Goal: Navigation & Orientation: Understand site structure

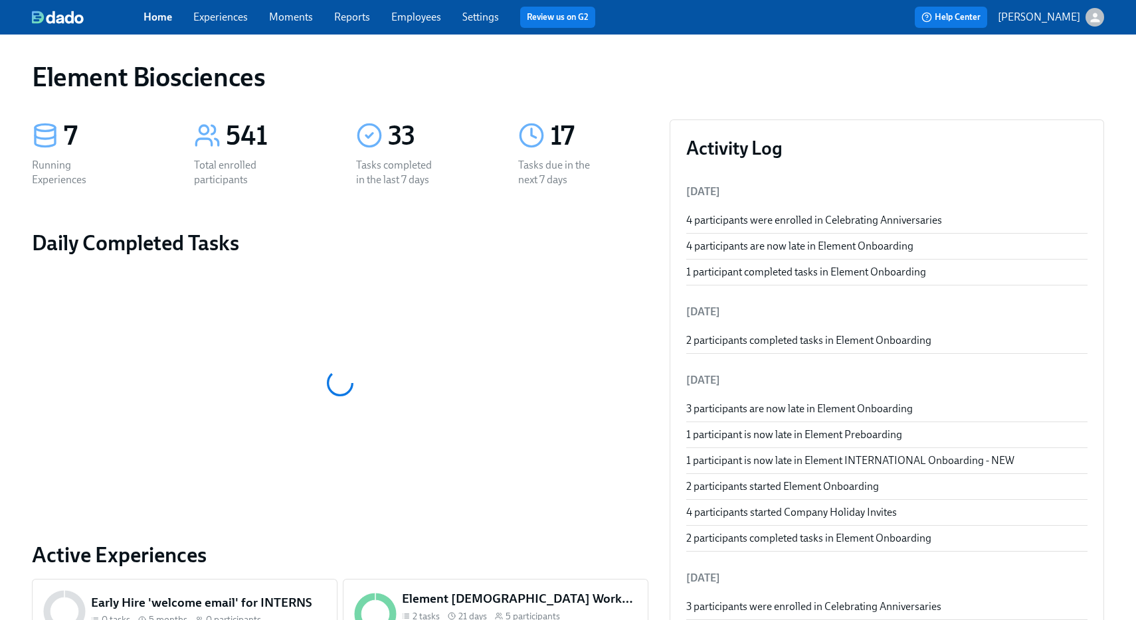
click at [482, 19] on link "Settings" at bounding box center [480, 17] width 37 height 13
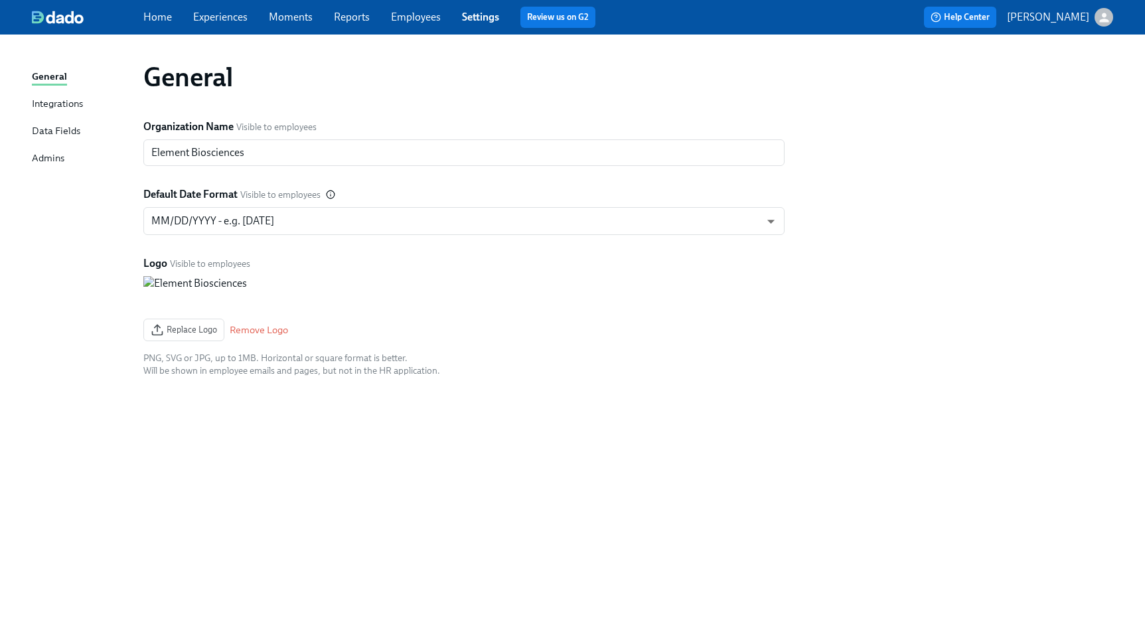
click at [78, 103] on div "Integrations" at bounding box center [57, 104] width 51 height 17
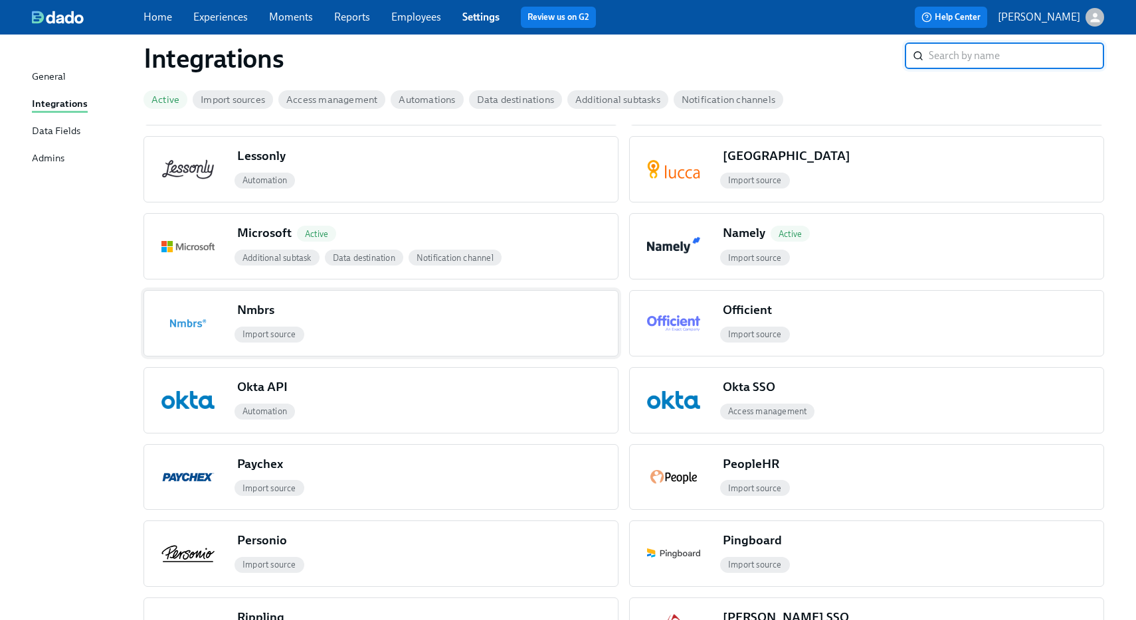
scroll to position [1020, 0]
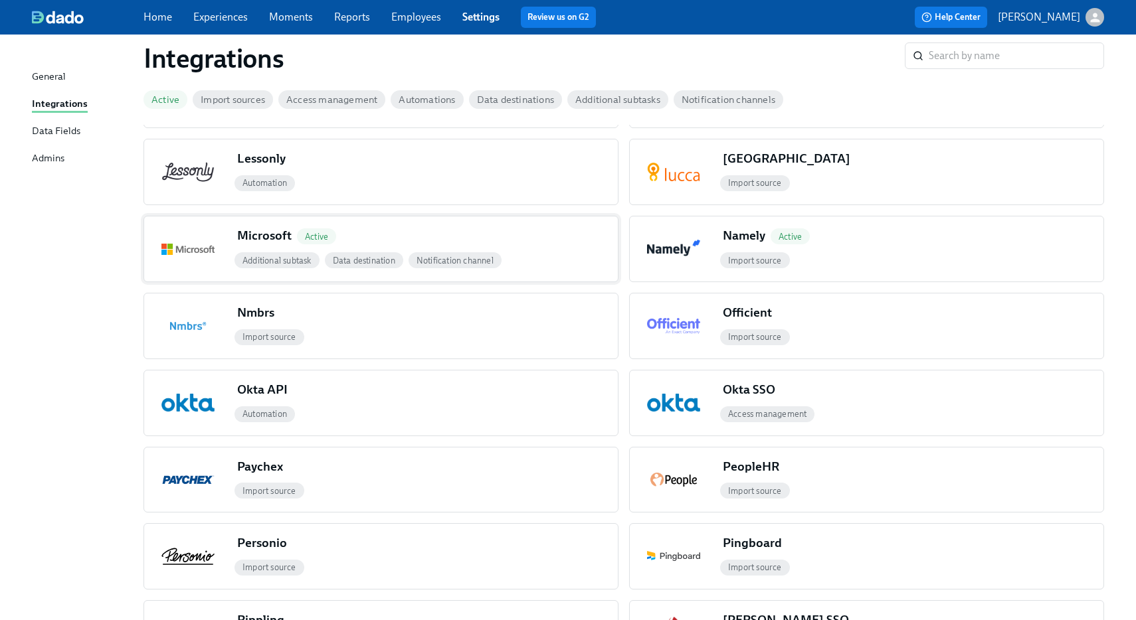
click at [370, 241] on div "Microsoft Active" at bounding box center [425, 238] width 386 height 23
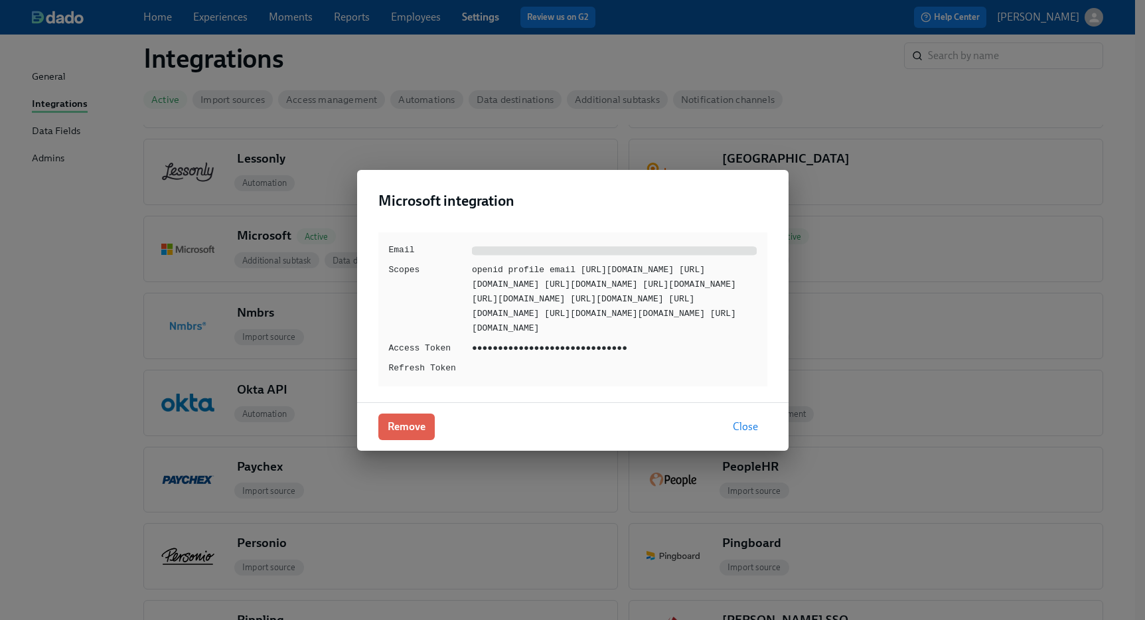
click at [503, 243] on div at bounding box center [614, 250] width 285 height 15
click at [753, 434] on span "Close" at bounding box center [745, 426] width 25 height 13
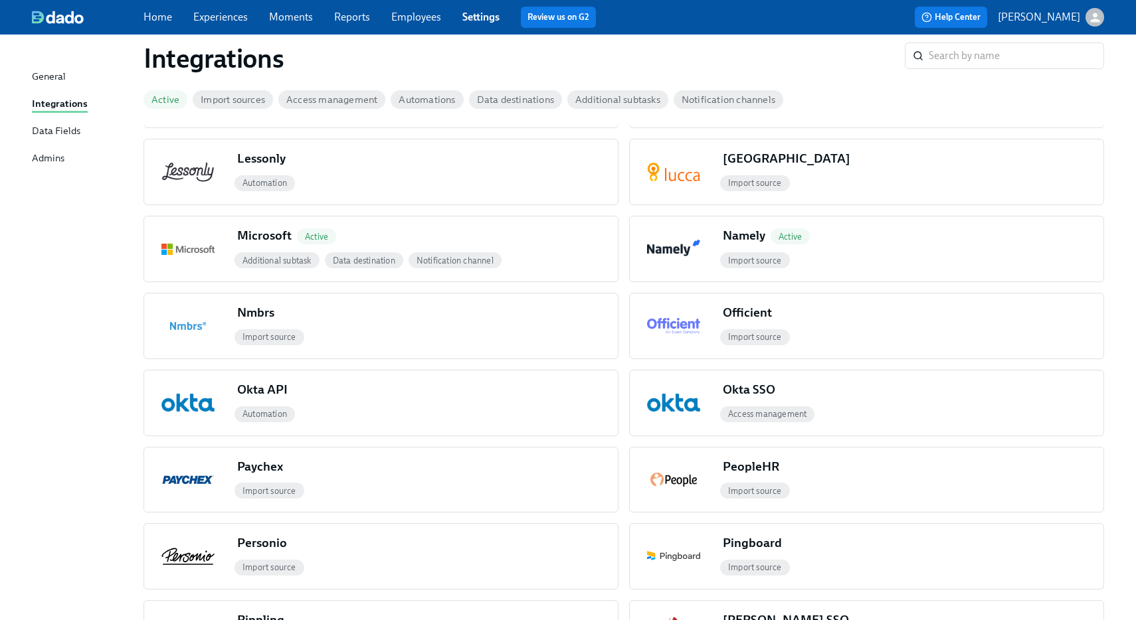
click at [352, 21] on link "Reports" at bounding box center [352, 17] width 36 height 13
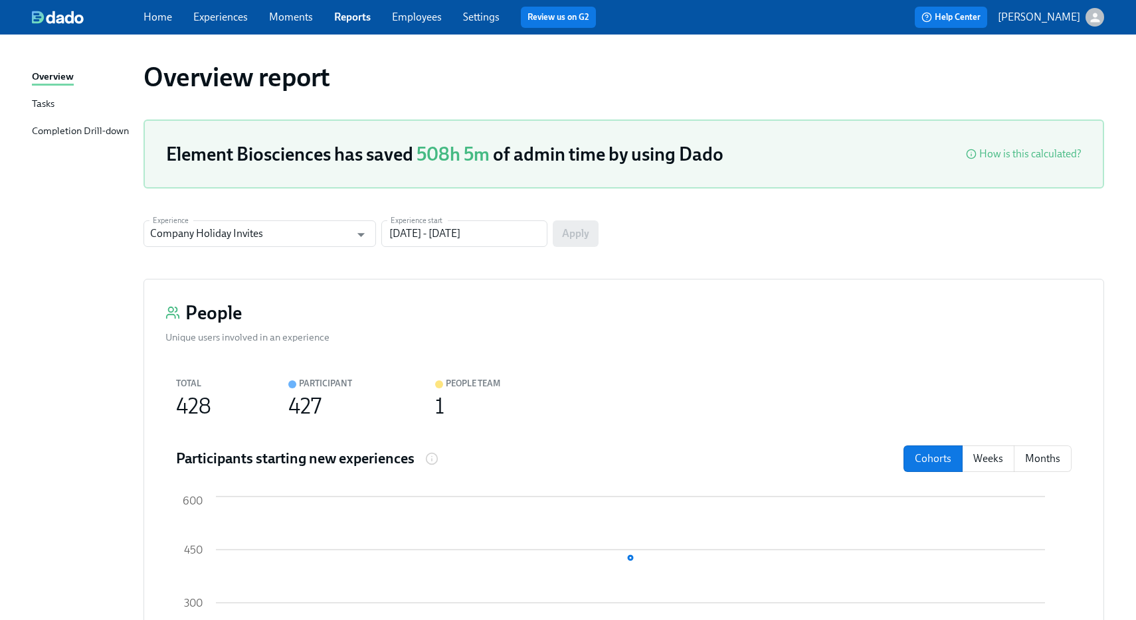
click at [165, 17] on link "Home" at bounding box center [157, 17] width 29 height 13
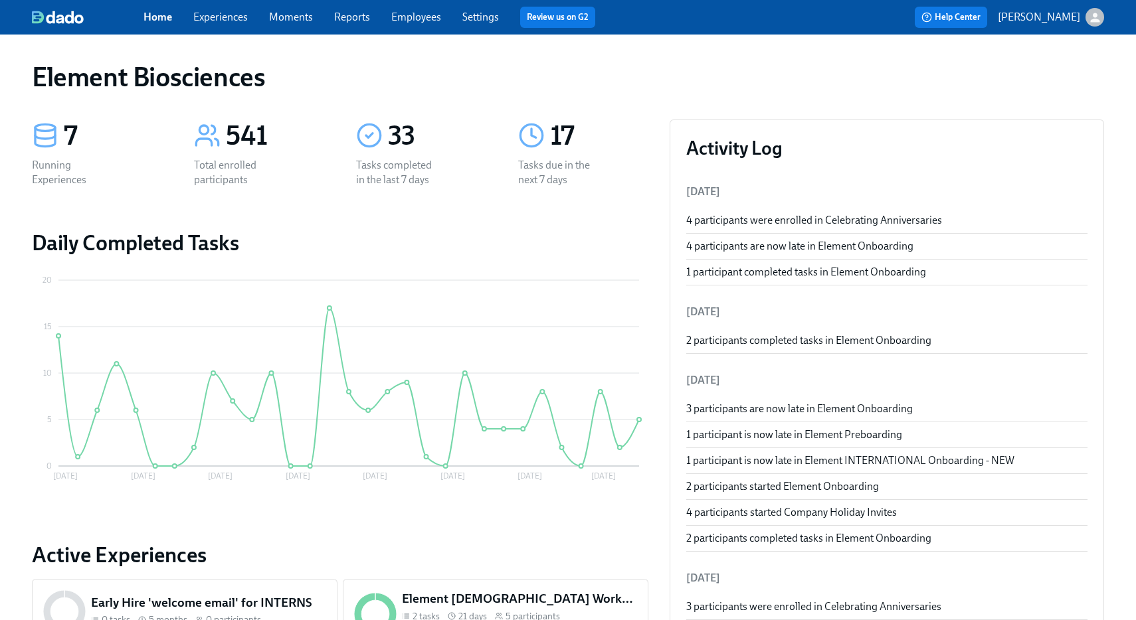
click at [217, 19] on link "Experiences" at bounding box center [220, 17] width 54 height 13
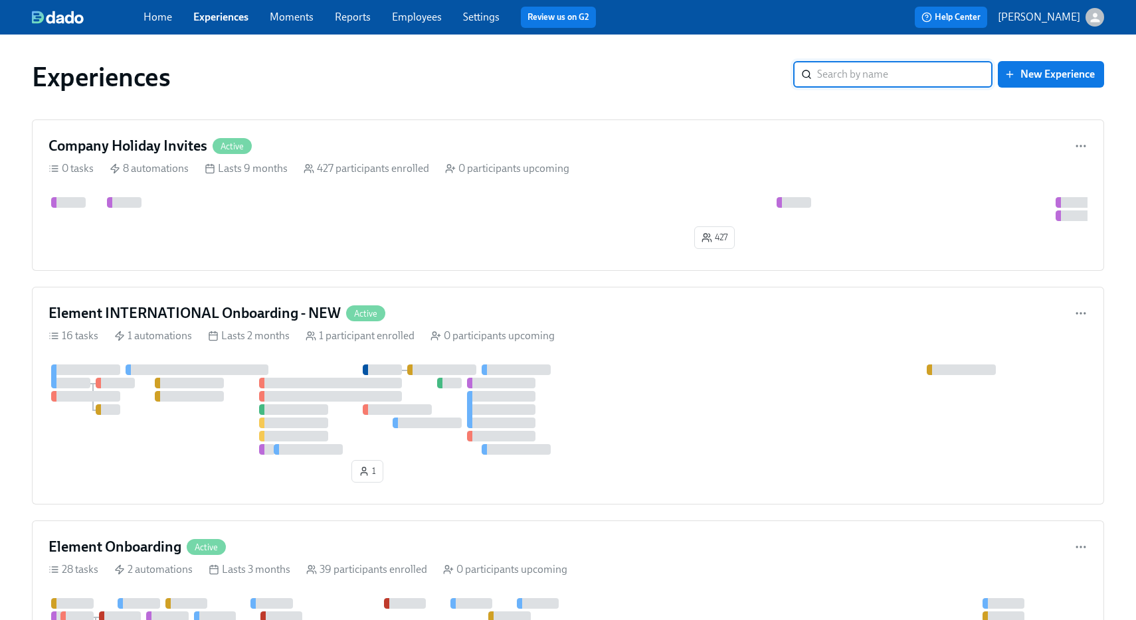
click at [278, 15] on link "Moments" at bounding box center [292, 17] width 44 height 13
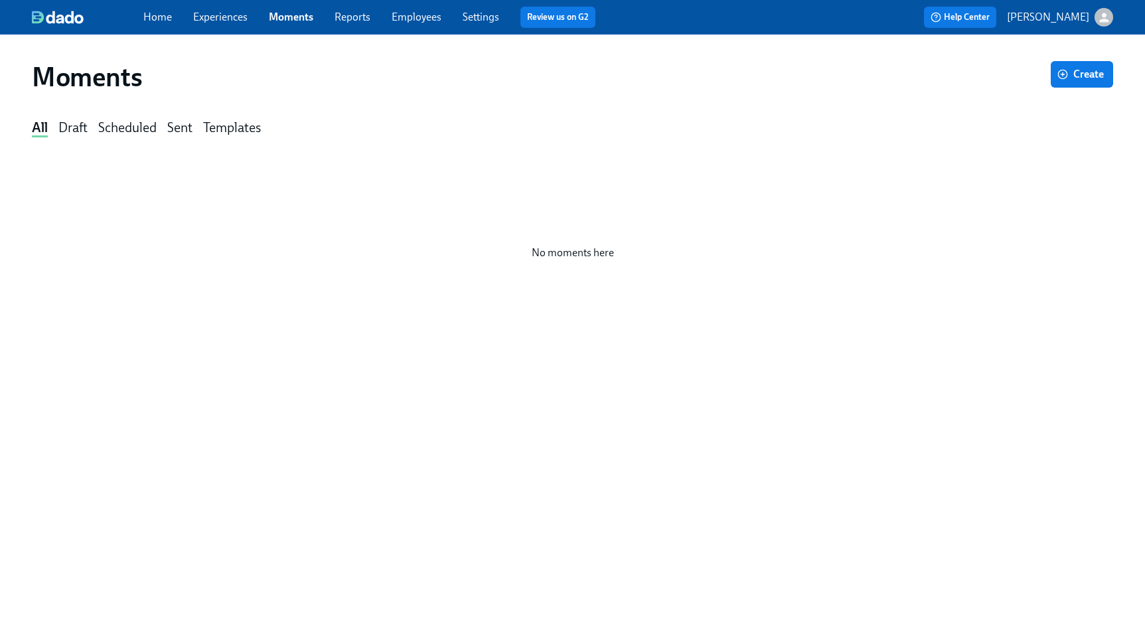
click at [398, 16] on link "Employees" at bounding box center [417, 17] width 50 height 13
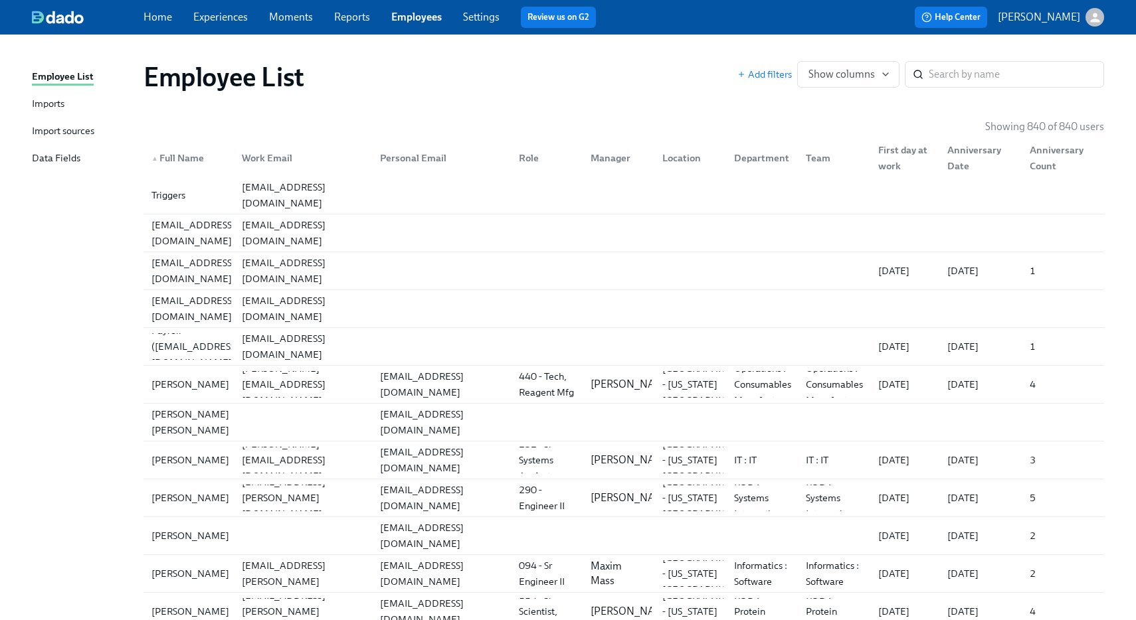
click at [483, 16] on link "Settings" at bounding box center [481, 17] width 37 height 13
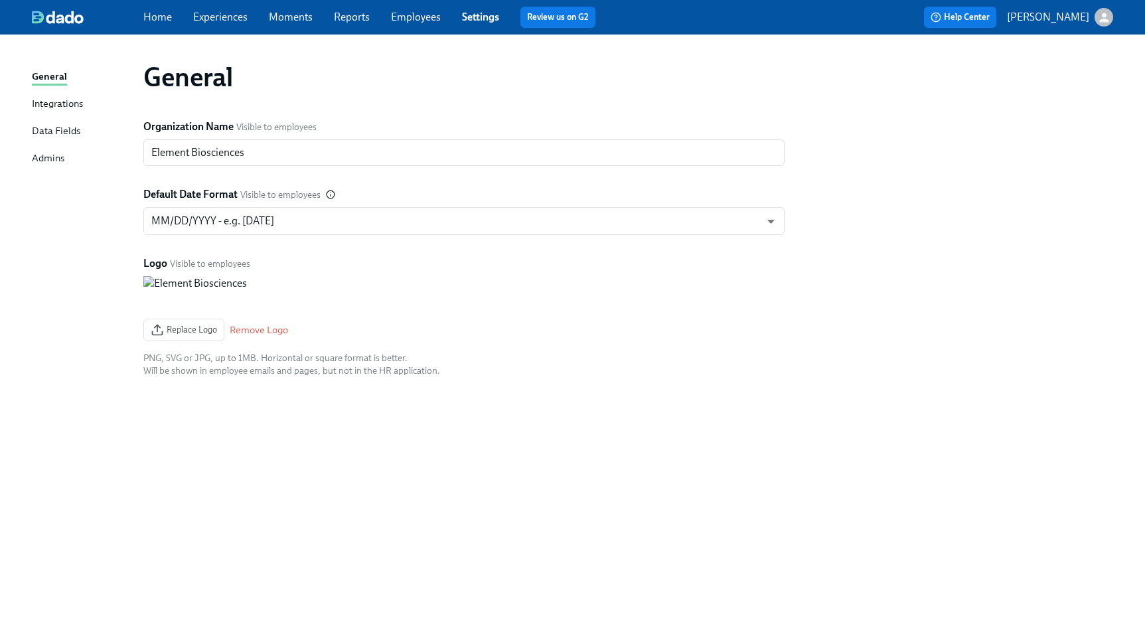
click at [54, 104] on div "Integrations" at bounding box center [57, 104] width 51 height 17
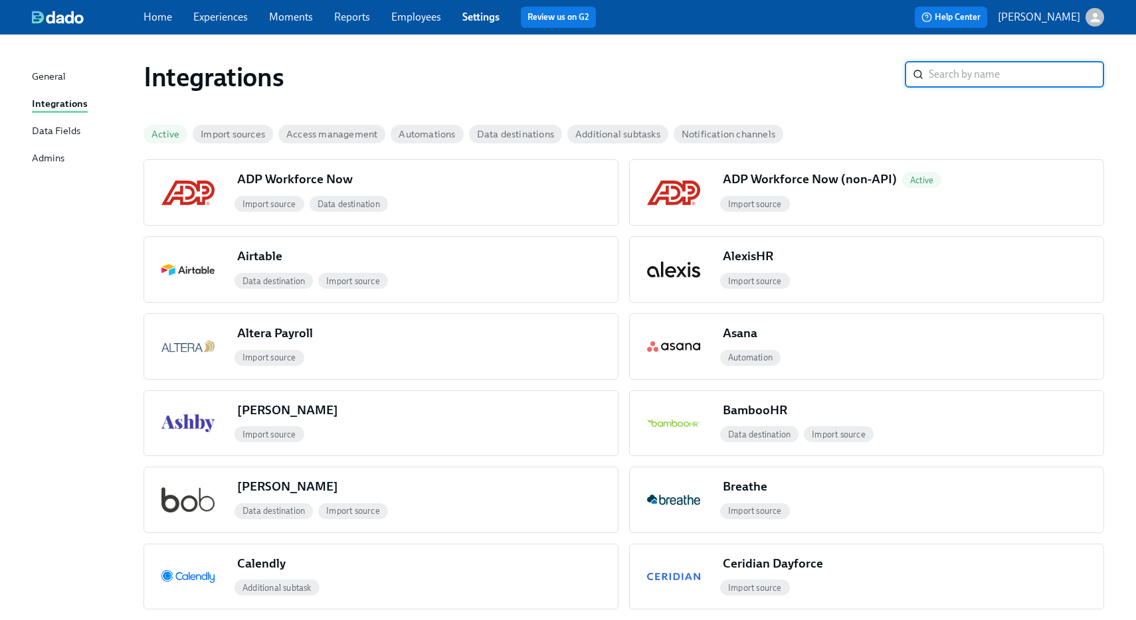
click at [54, 133] on div "Data Fields" at bounding box center [56, 132] width 48 height 17
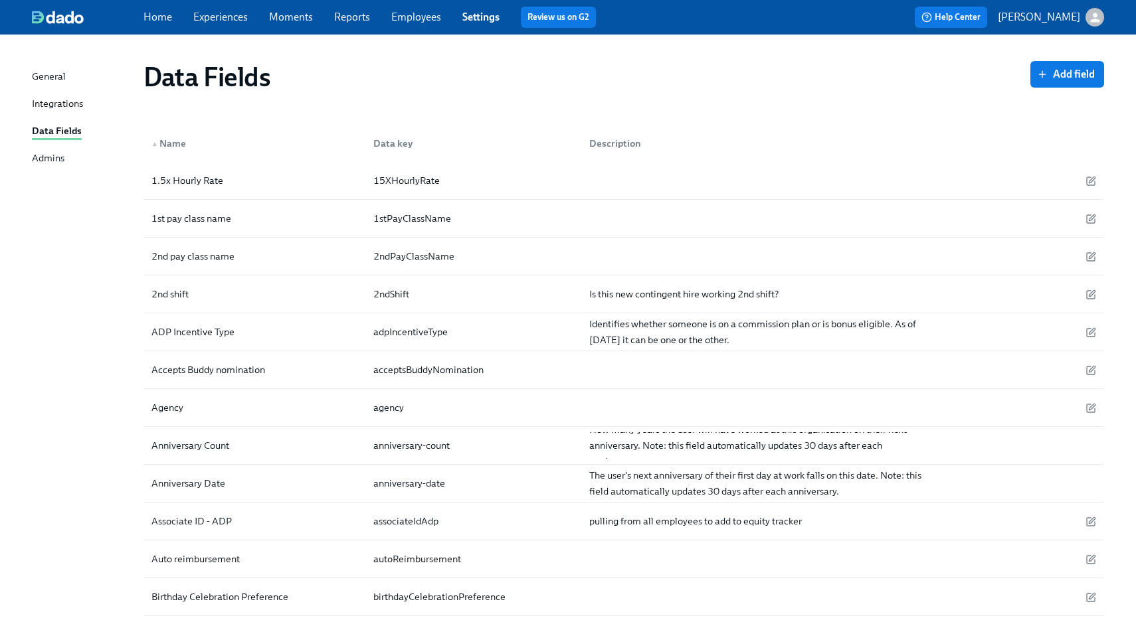
click at [52, 155] on div "Admins" at bounding box center [48, 159] width 33 height 17
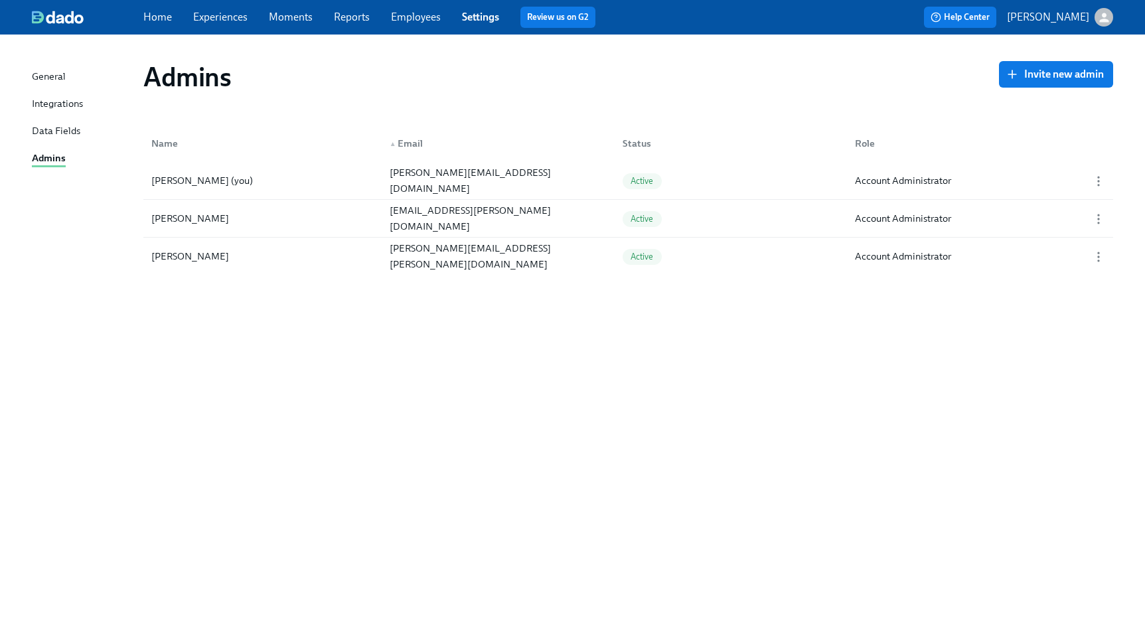
click at [51, 78] on div "General" at bounding box center [49, 77] width 34 height 17
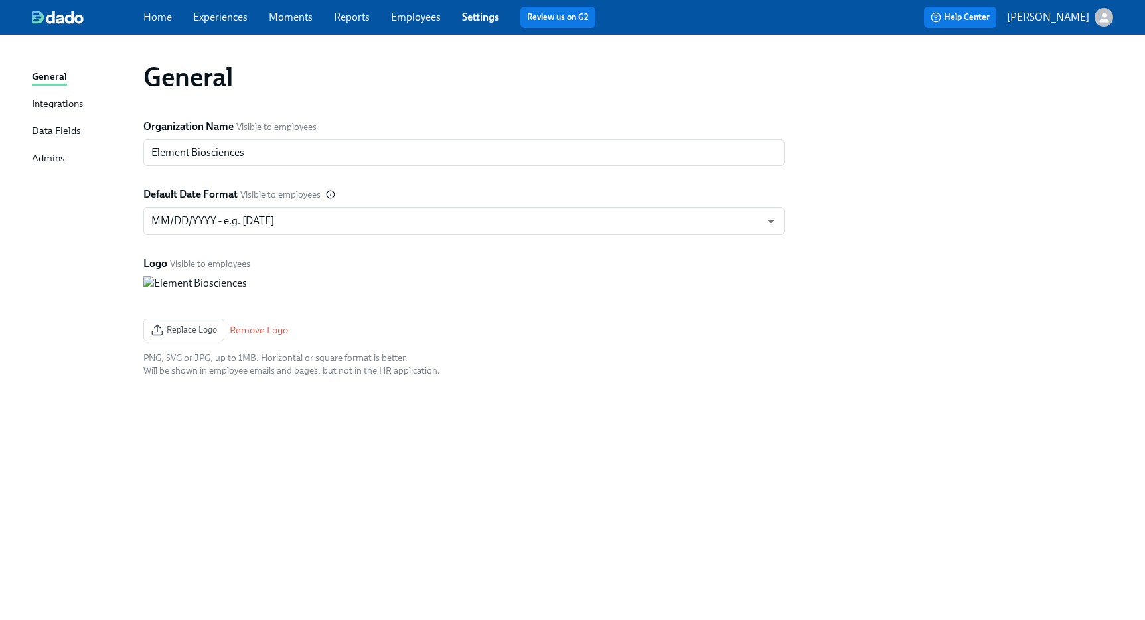
click at [52, 100] on div "Integrations" at bounding box center [57, 104] width 51 height 17
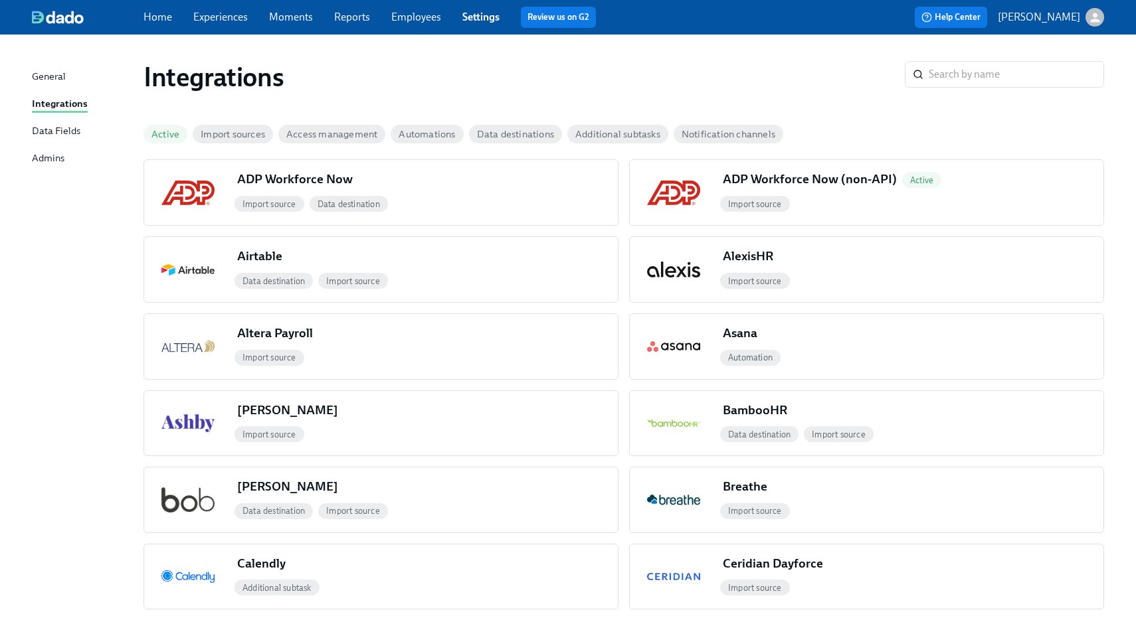
click at [62, 131] on div "Data Fields" at bounding box center [56, 132] width 48 height 17
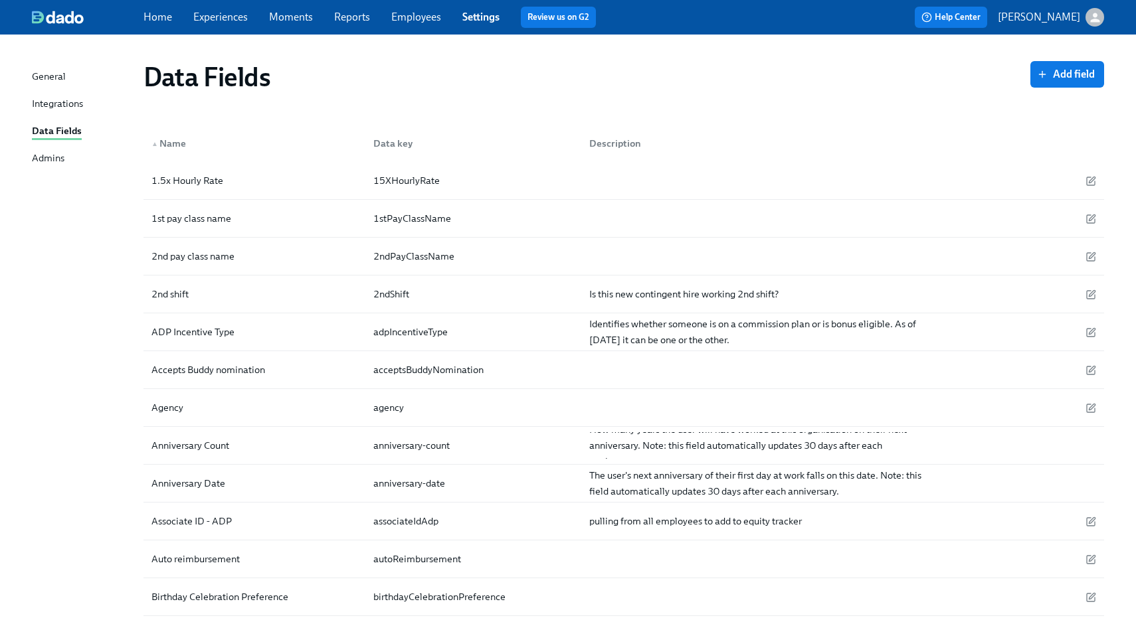
click at [59, 160] on div "Admins" at bounding box center [48, 159] width 33 height 17
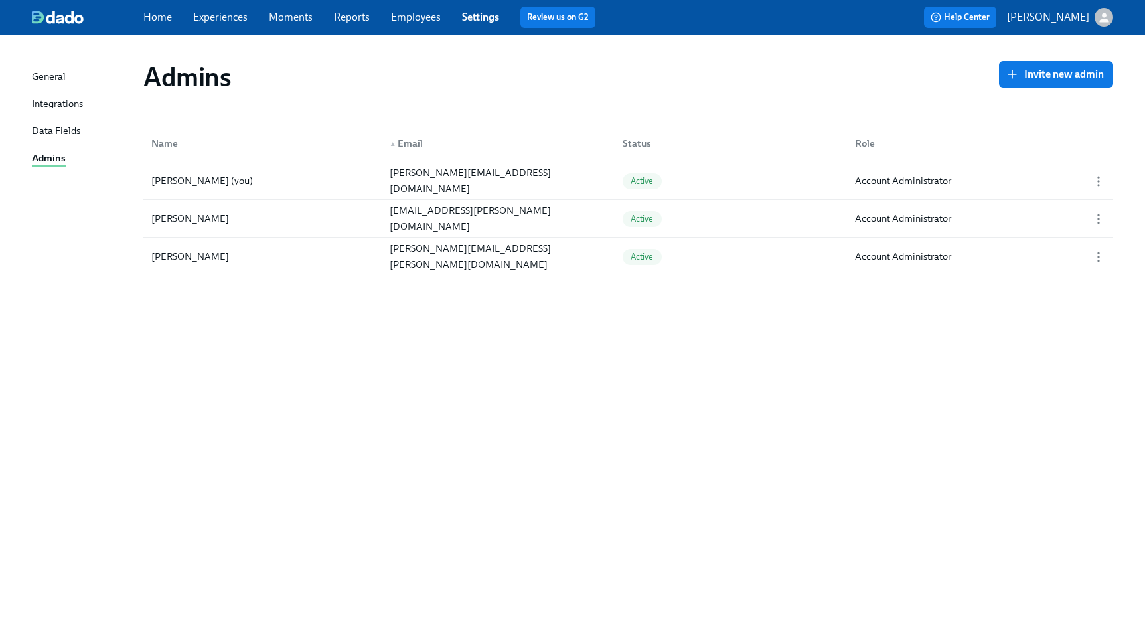
click at [436, 14] on link "Employees" at bounding box center [416, 17] width 50 height 13
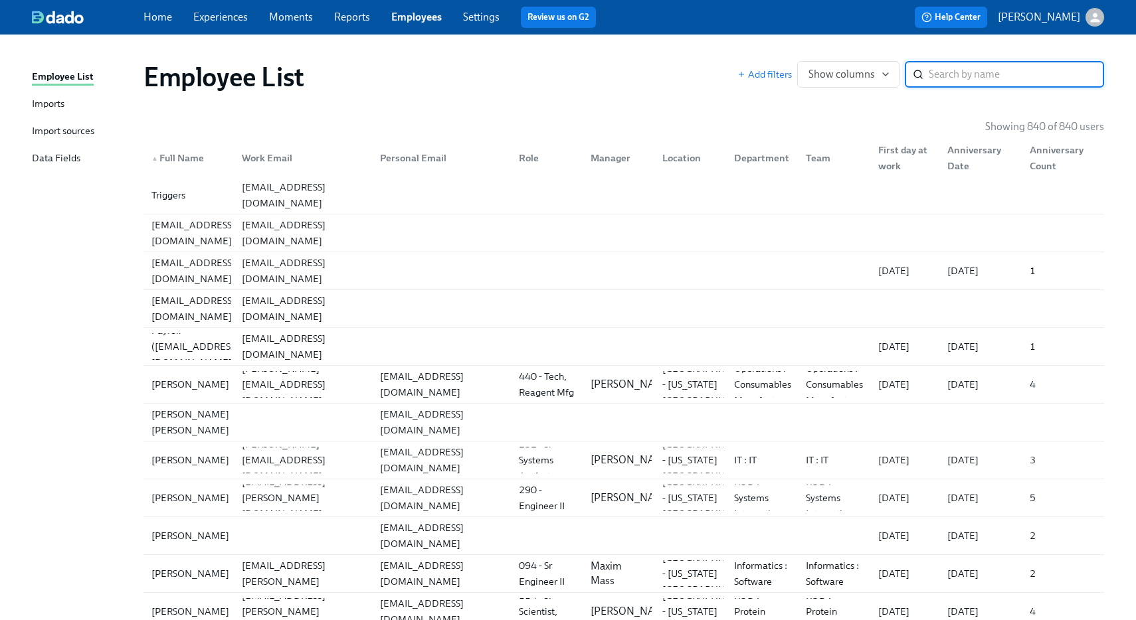
click at [363, 18] on link "Reports" at bounding box center [352, 17] width 36 height 13
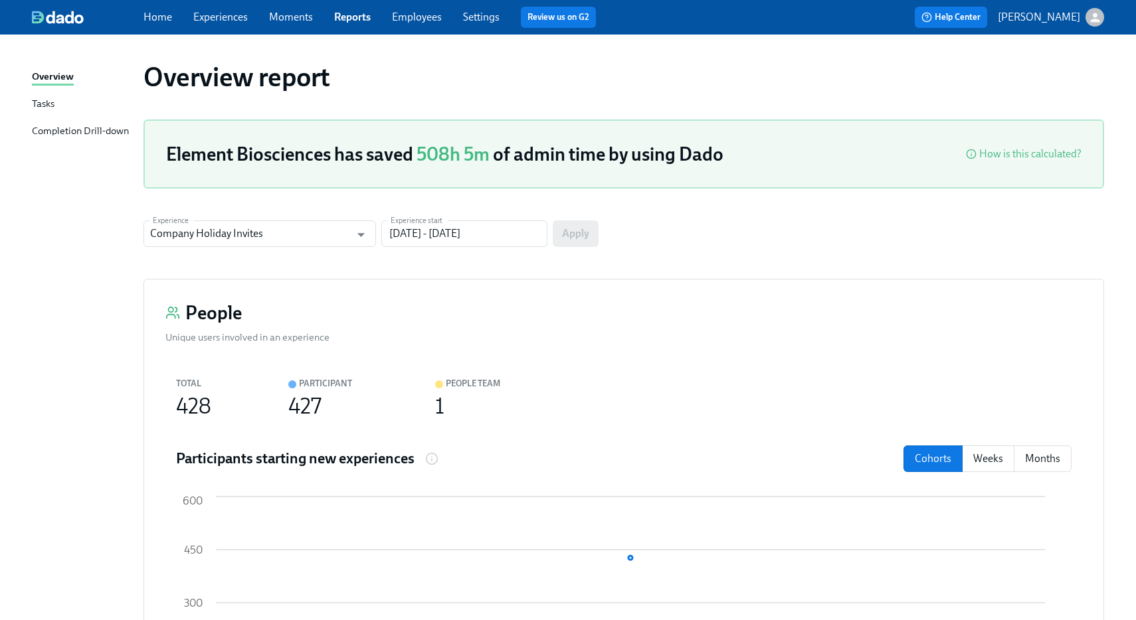
click at [290, 7] on div "Home Experiences Moments Reports Employees Settings Review us on G2" at bounding box center [383, 17] width 480 height 21
click at [327, 13] on div "Home Experiences Moments Reports Employees Settings Review us on G2" at bounding box center [383, 17] width 480 height 21
click at [39, 106] on div "Tasks" at bounding box center [43, 104] width 23 height 17
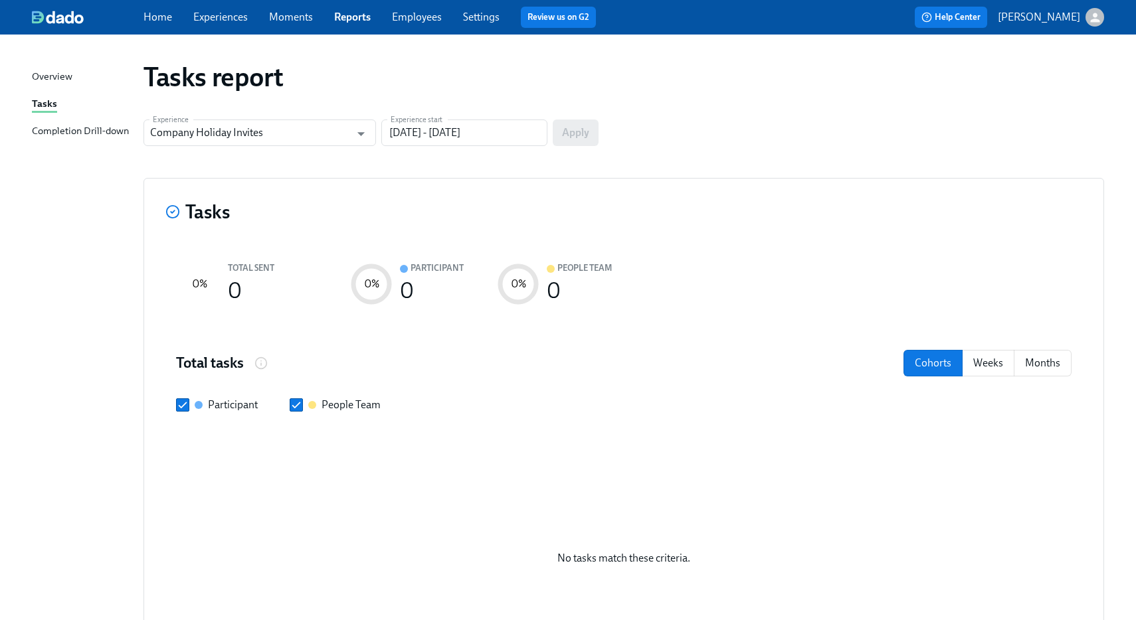
click at [74, 137] on div "Completion Drill-down" at bounding box center [80, 132] width 97 height 17
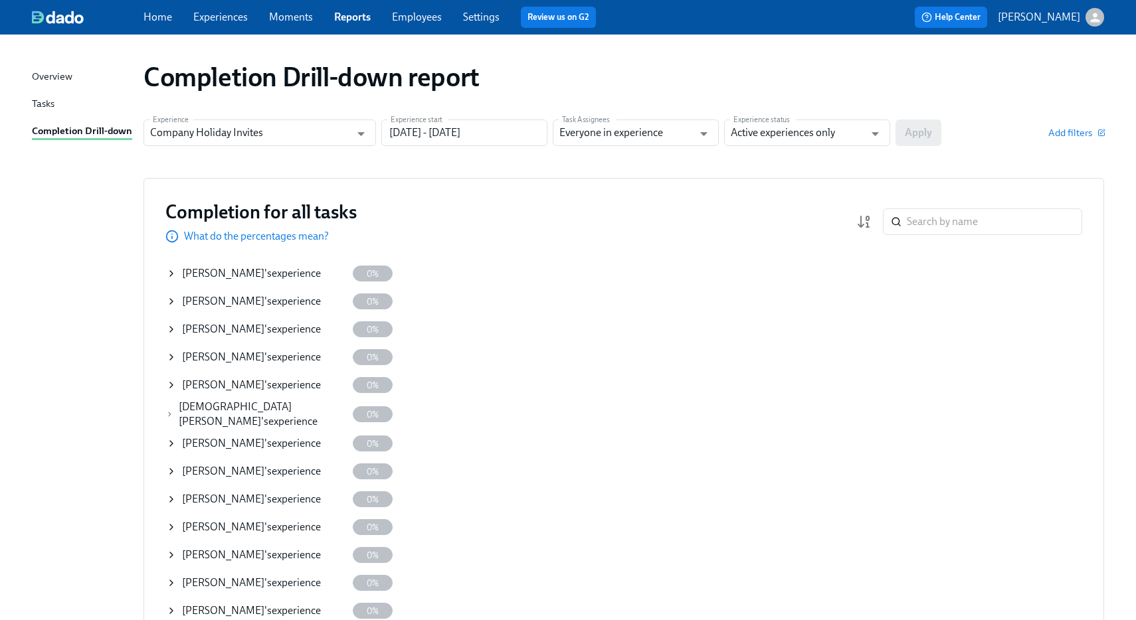
click at [75, 109] on link "Tasks" at bounding box center [82, 104] width 101 height 17
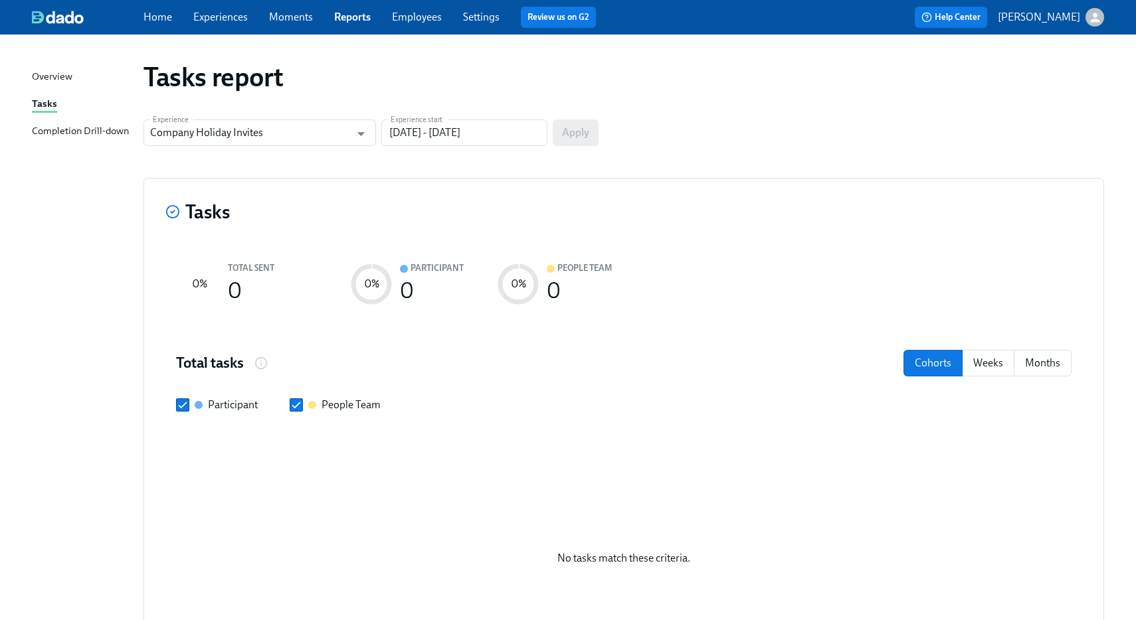
click at [62, 80] on div "Overview" at bounding box center [52, 77] width 41 height 17
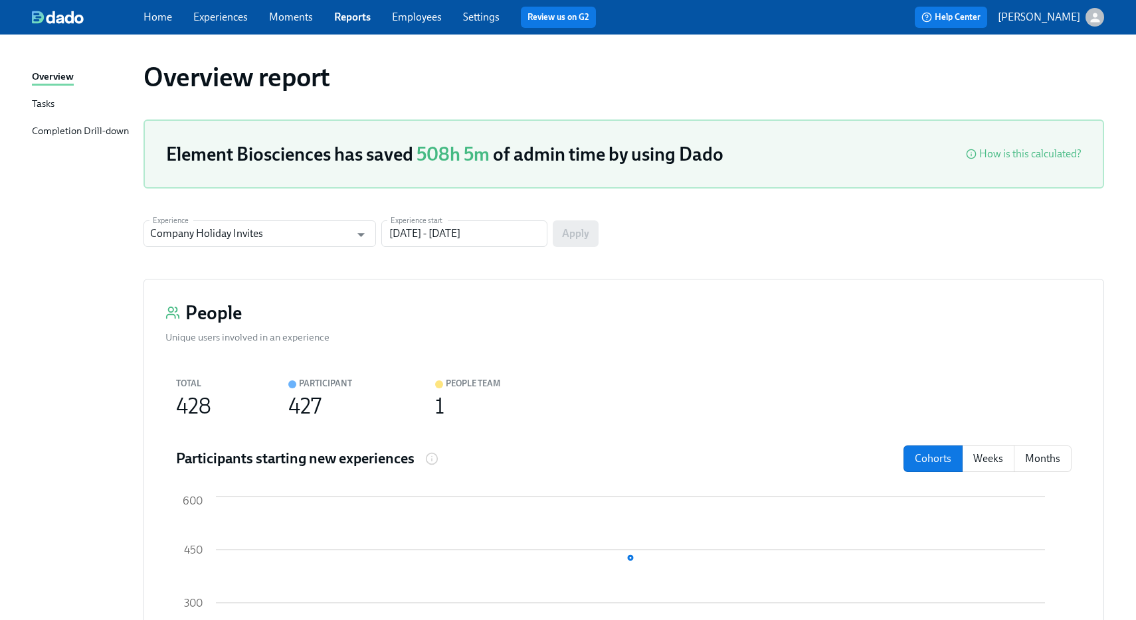
click at [236, 18] on link "Experiences" at bounding box center [220, 17] width 54 height 13
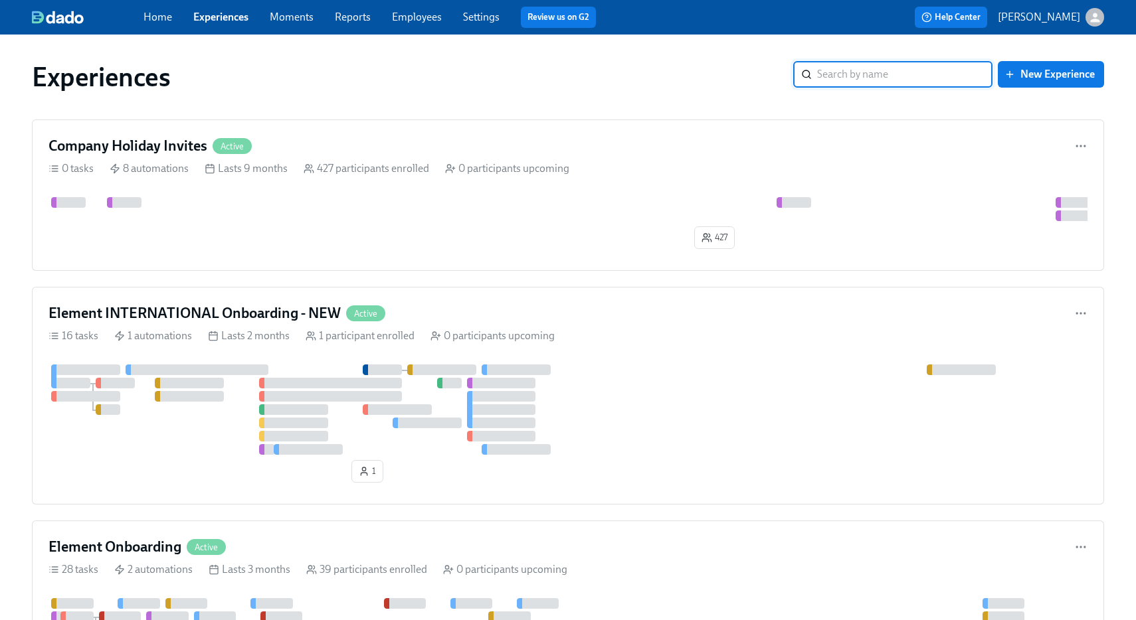
click at [489, 19] on link "Settings" at bounding box center [481, 17] width 37 height 13
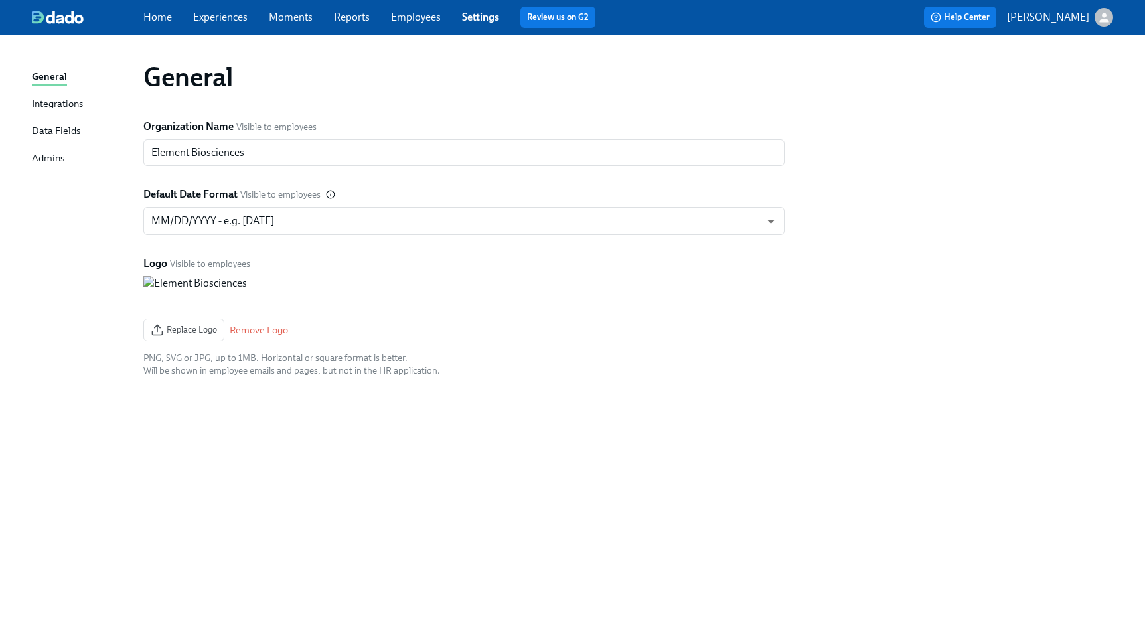
click at [46, 129] on div "Data Fields" at bounding box center [56, 132] width 48 height 17
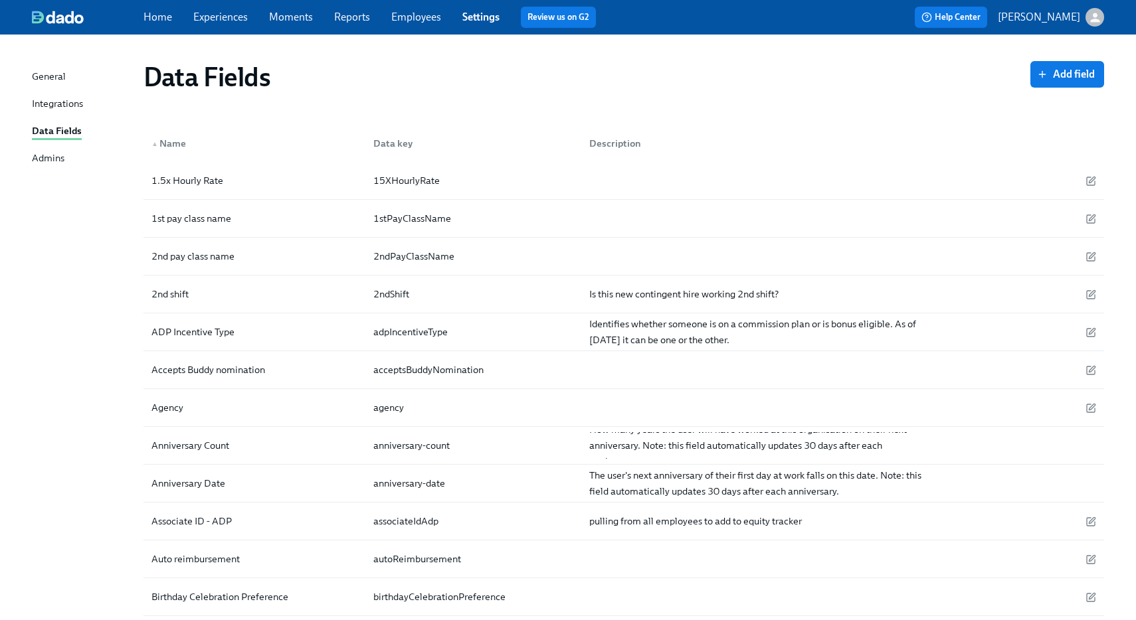
click at [42, 152] on div "Admins" at bounding box center [48, 159] width 33 height 17
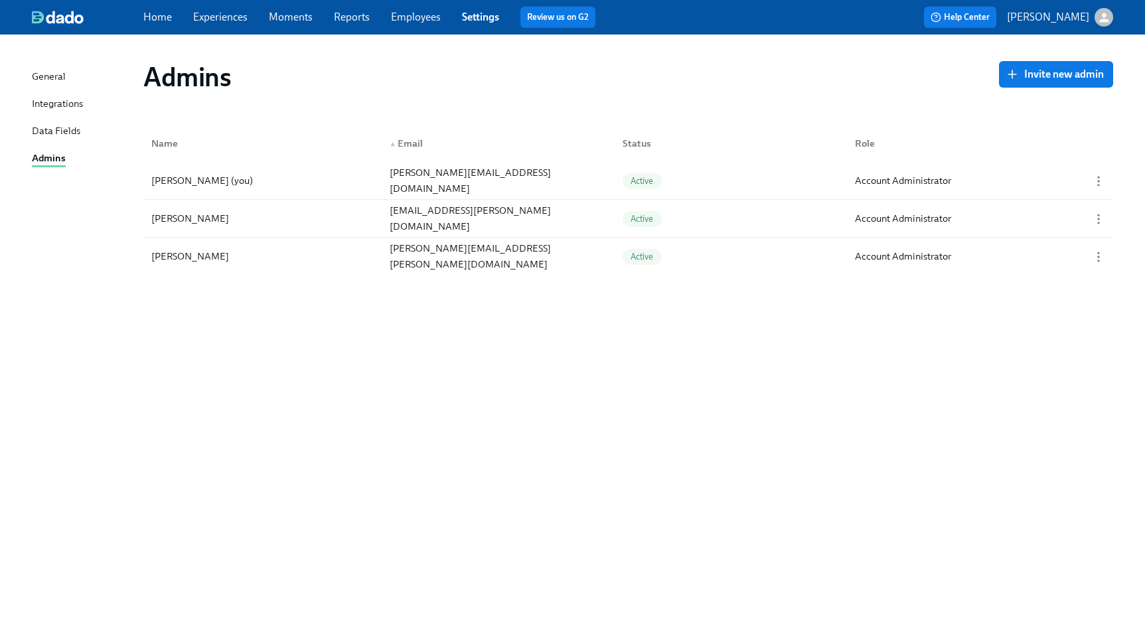
click at [49, 113] on div "General Integrations Data Fields Admins" at bounding box center [88, 123] width 112 height 109
click at [51, 107] on div "Integrations" at bounding box center [57, 104] width 51 height 17
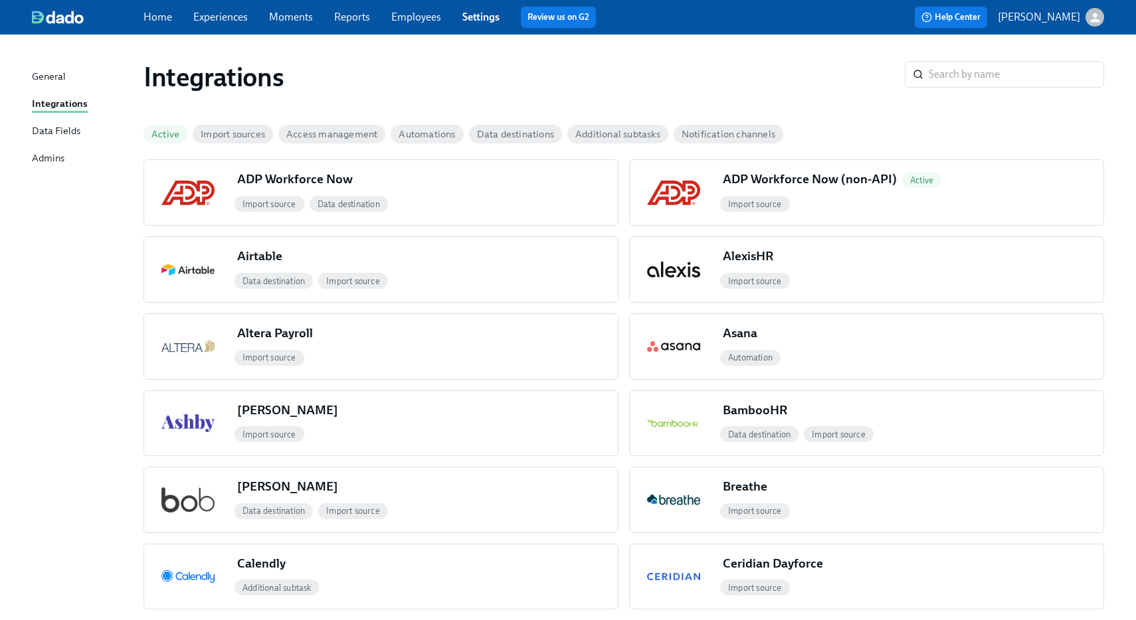
click at [744, 135] on span "Notification channels" at bounding box center [728, 134] width 110 height 10
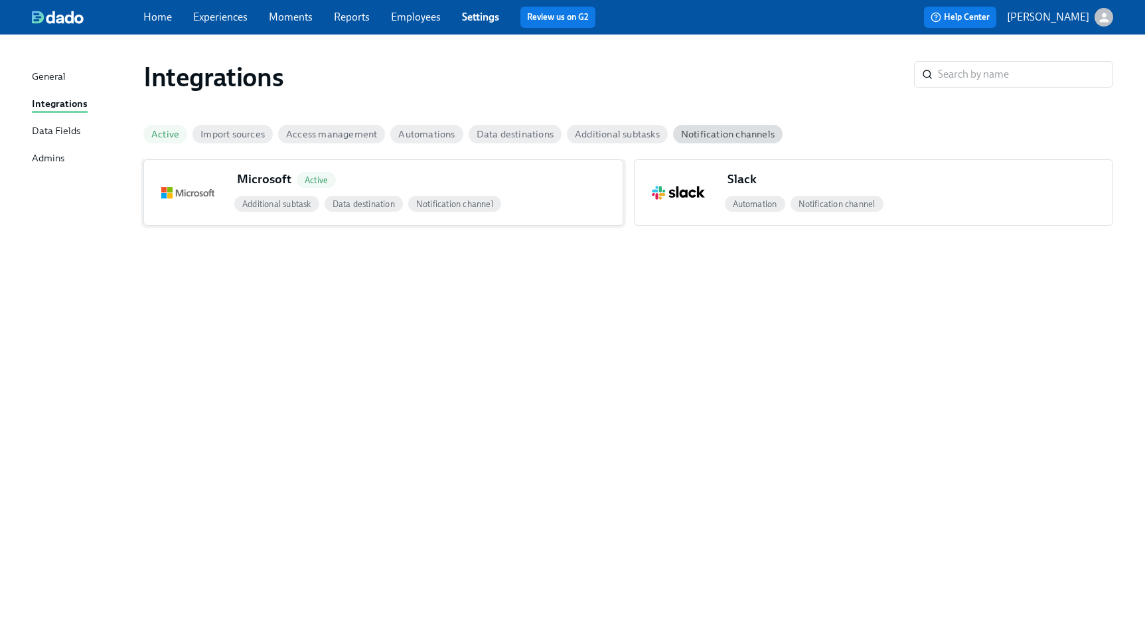
click at [543, 182] on div "Microsoft Active" at bounding box center [427, 182] width 391 height 23
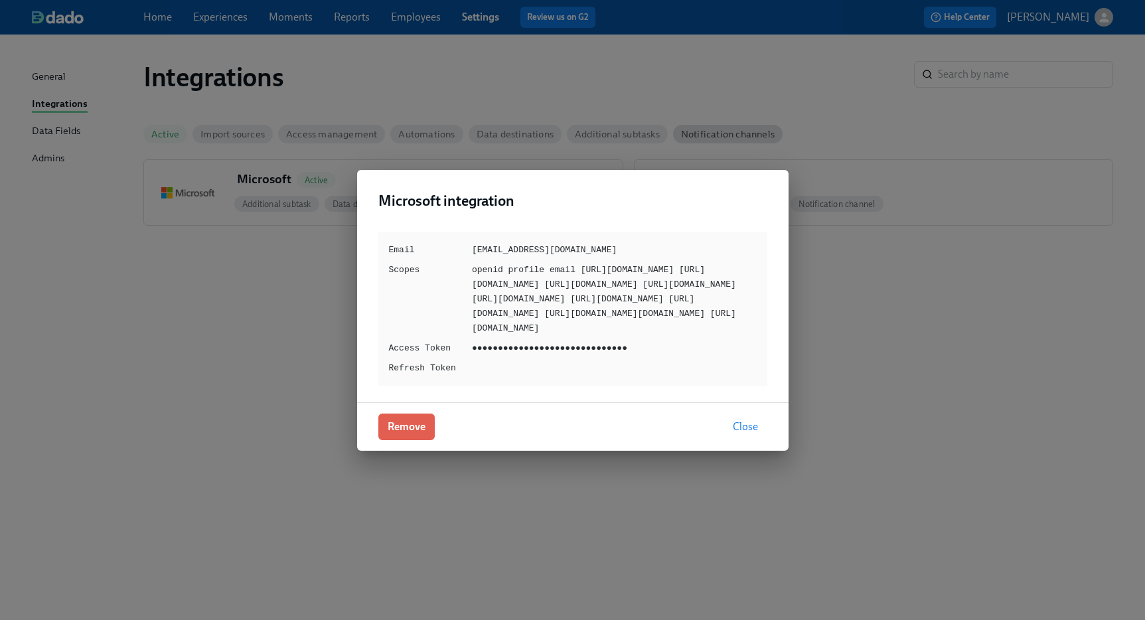
click at [520, 356] on div "●●●●●●●●●●●●●●●●●●●●●●●●●●●●●●" at bounding box center [614, 348] width 285 height 15
click at [740, 434] on span "Close" at bounding box center [745, 426] width 25 height 13
